Goal: Navigation & Orientation: Find specific page/section

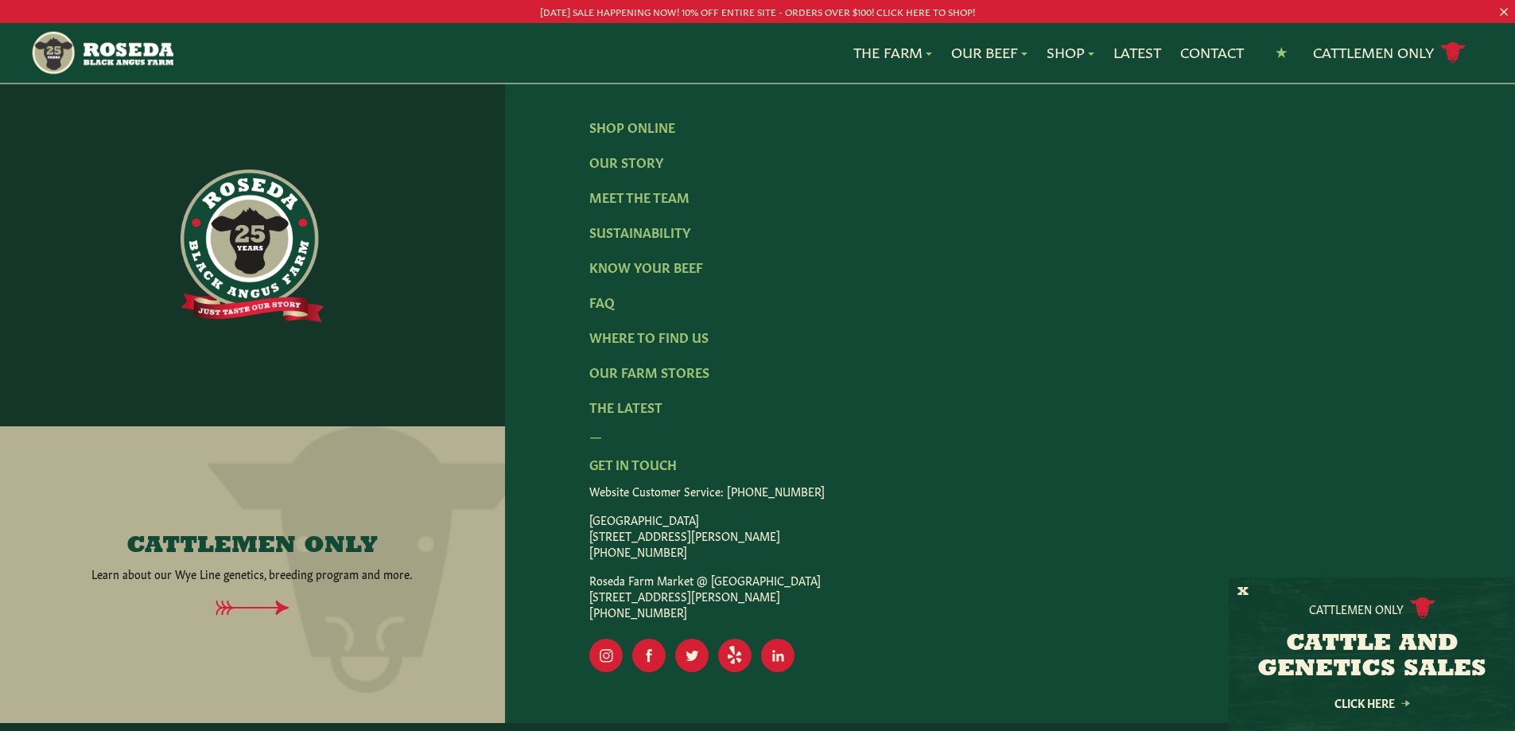
scroll to position [2605, 0]
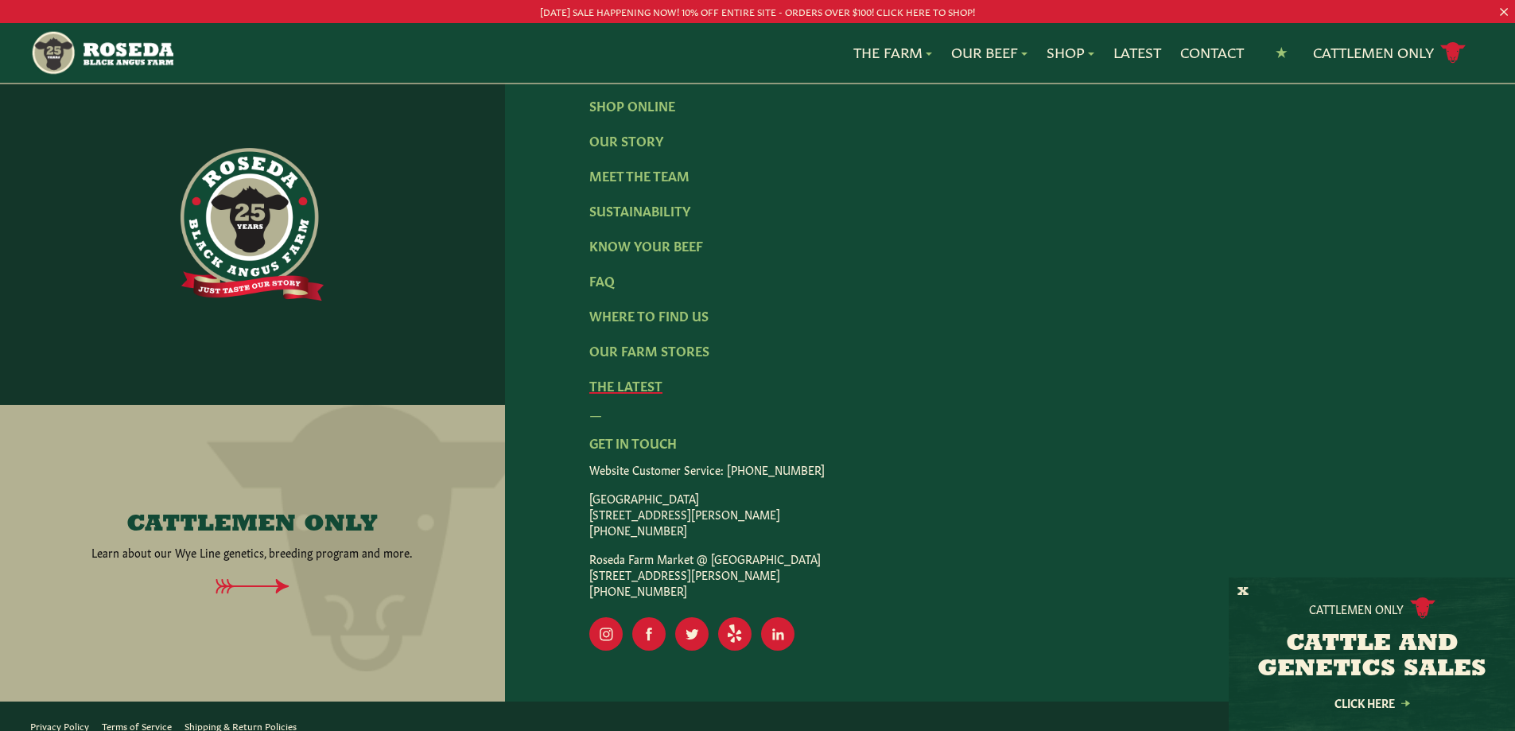
click at [632, 376] on link "The Latest" at bounding box center [625, 385] width 73 height 18
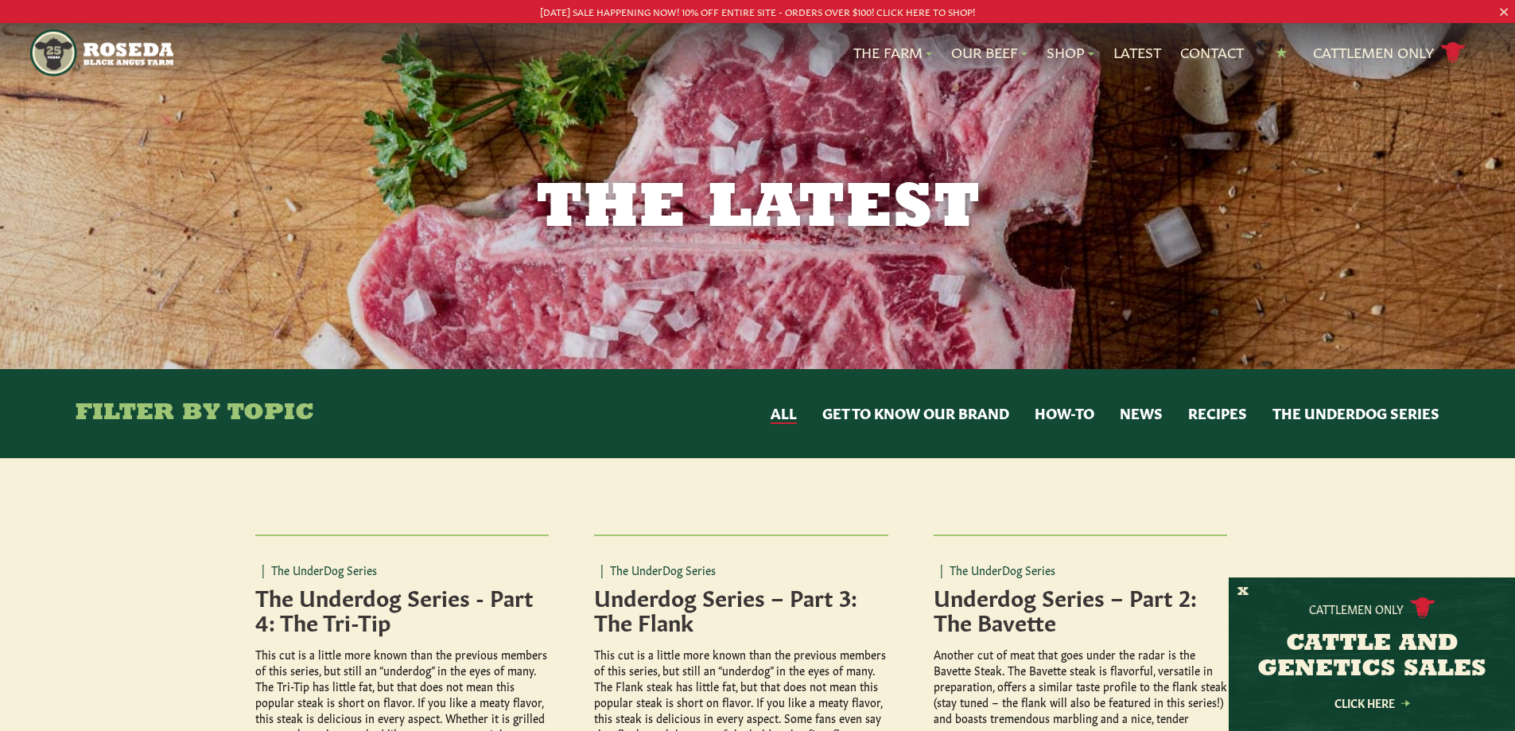
click at [1149, 411] on button "News" at bounding box center [1141, 413] width 43 height 21
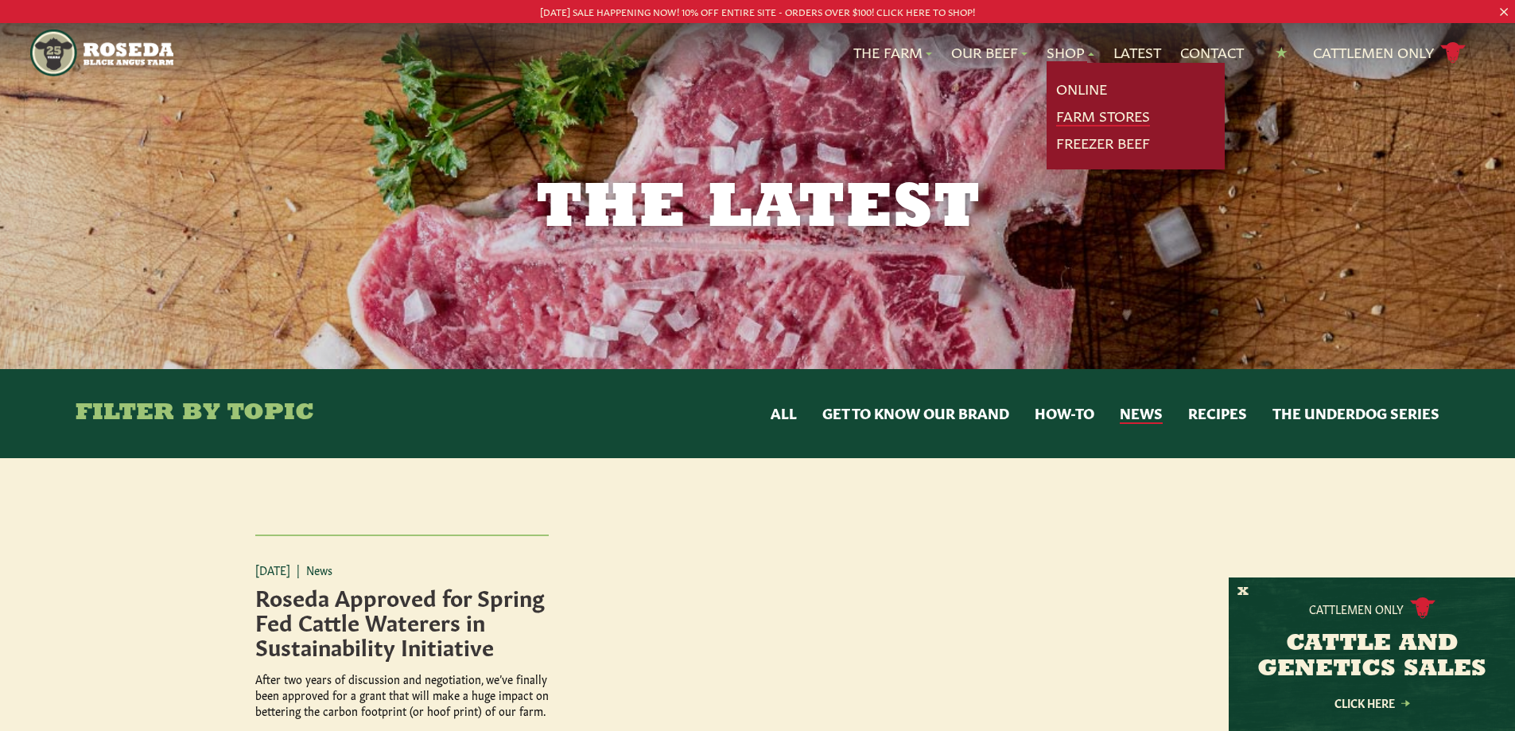
click at [1081, 111] on link "Farm Stores" at bounding box center [1103, 116] width 94 height 21
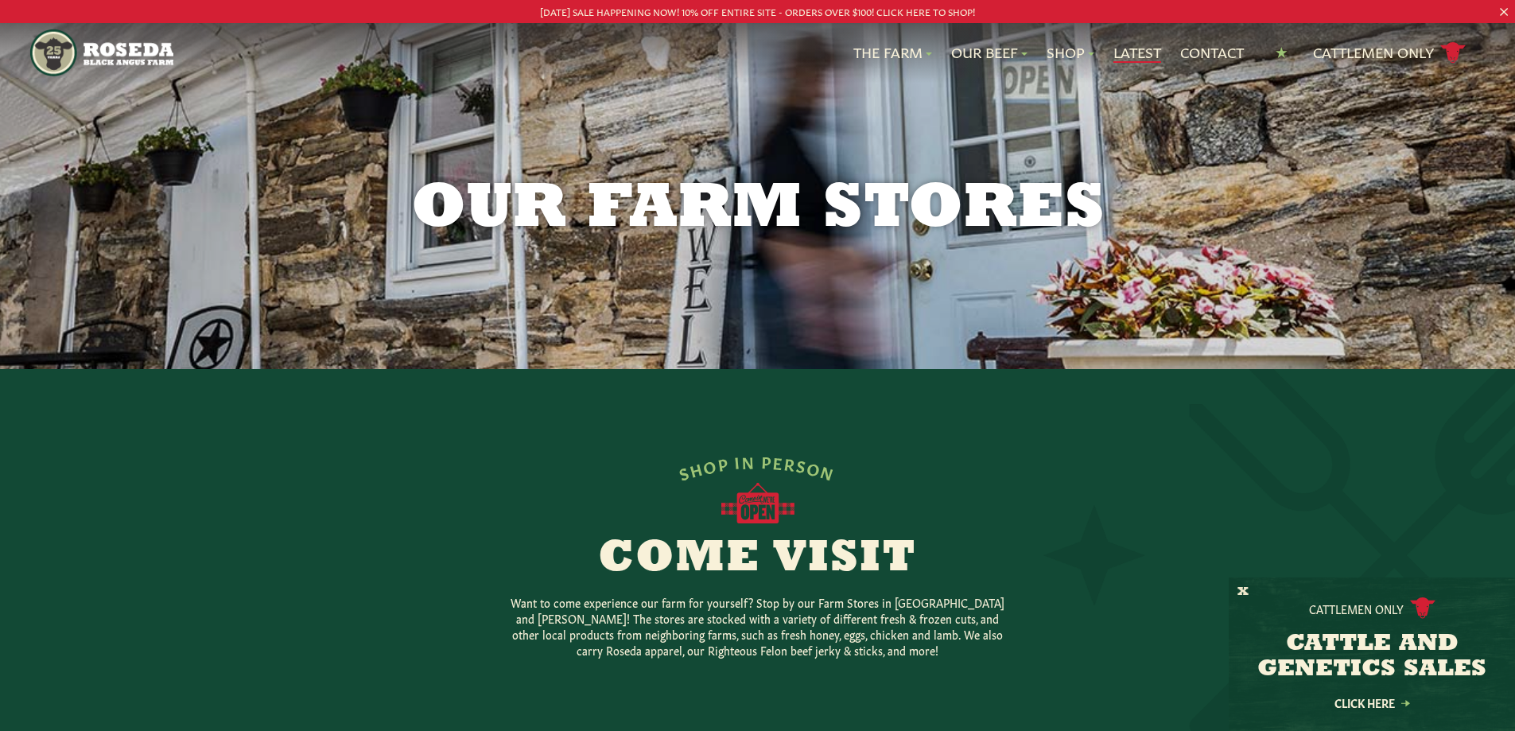
click at [1128, 51] on link "Latest" at bounding box center [1138, 52] width 48 height 21
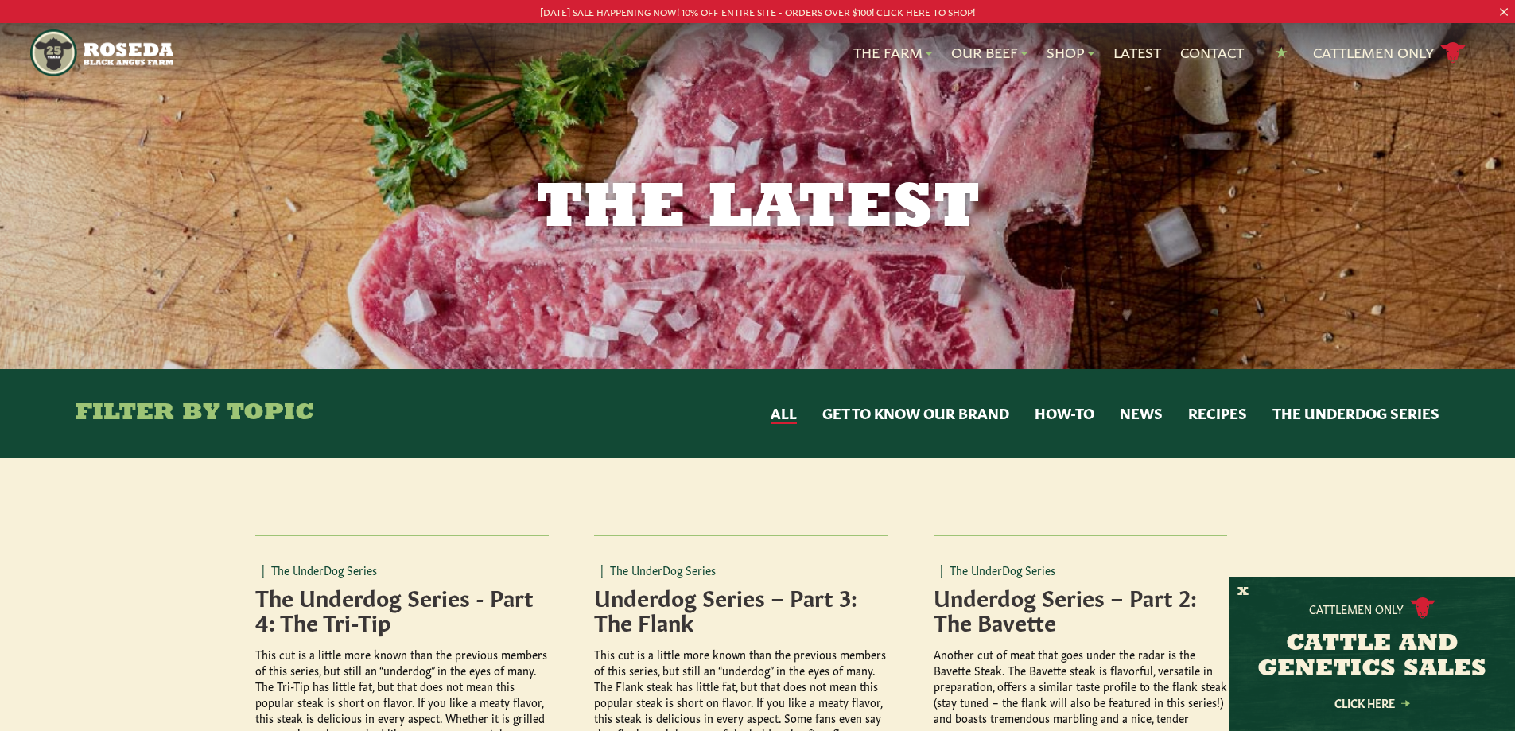
click at [788, 10] on p "[DATE] SALE HAPPENING NOW! 10% OFF ENTIRE SITE - ORDERS OVER $100! CLICK HERE T…" at bounding box center [758, 11] width 1364 height 17
